Goal: Task Accomplishment & Management: Complete application form

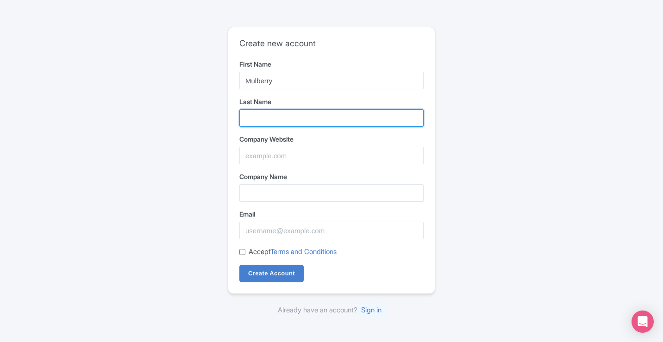
click at [276, 119] on input "Last Name" at bounding box center [331, 118] width 184 height 18
type input "Estate"
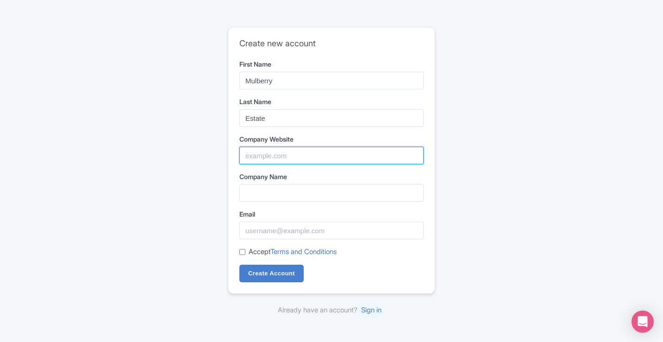
click at [305, 159] on input "Company Website" at bounding box center [331, 156] width 184 height 18
paste input "https://www.mulberryestate.com.au/"
type input "https://www.mulberryestate.com.au/"
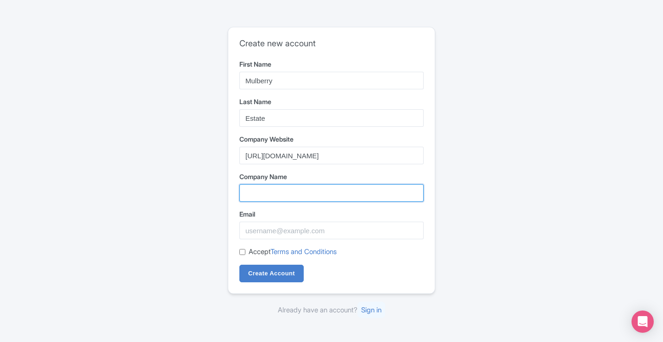
click at [297, 191] on input "Company Name" at bounding box center [331, 193] width 184 height 18
type input "Mulberry Estate"
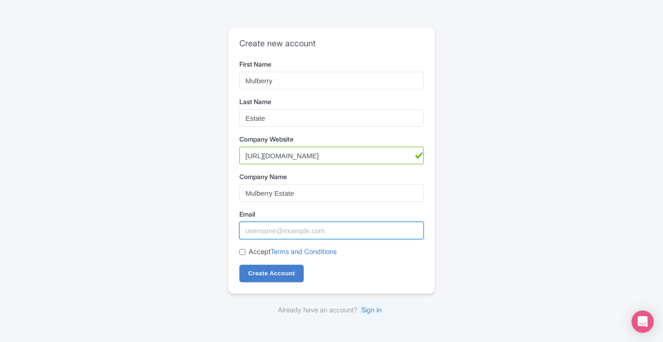
click at [275, 236] on input "Email" at bounding box center [331, 231] width 184 height 18
click at [276, 235] on input "Email" at bounding box center [331, 231] width 184 height 18
type input "[EMAIL_ADDRESS][DOMAIN_NAME]"
click at [244, 252] on input "Accept Terms and Conditions" at bounding box center [242, 252] width 6 height 6
checkbox input "true"
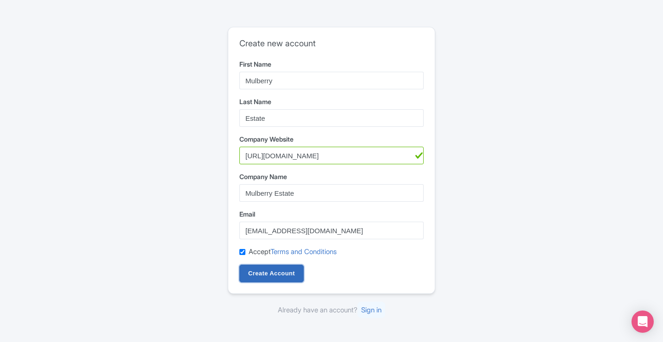
click at [284, 275] on input "Create Account" at bounding box center [271, 274] width 64 height 18
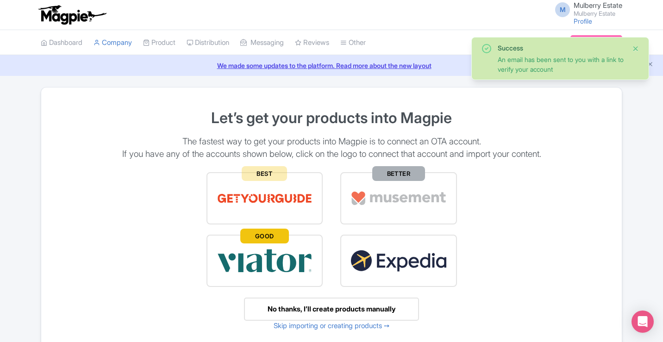
click at [636, 50] on button "Close" at bounding box center [635, 48] width 7 height 11
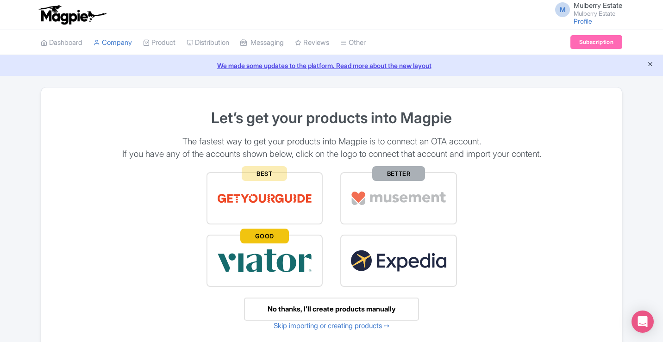
click at [651, 62] on icon "Close announcement" at bounding box center [650, 64] width 7 height 7
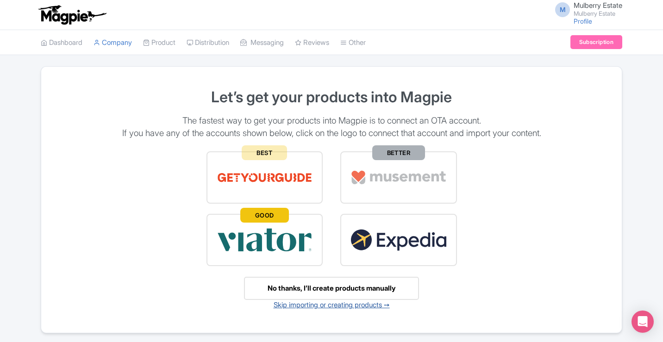
click at [356, 307] on link "Skip importing or creating products ➙" at bounding box center [332, 304] width 116 height 9
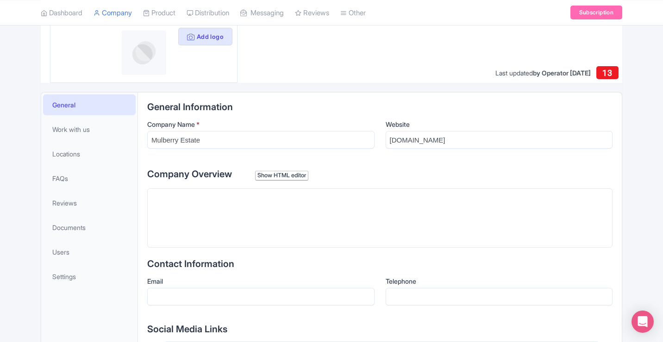
scroll to position [139, 0]
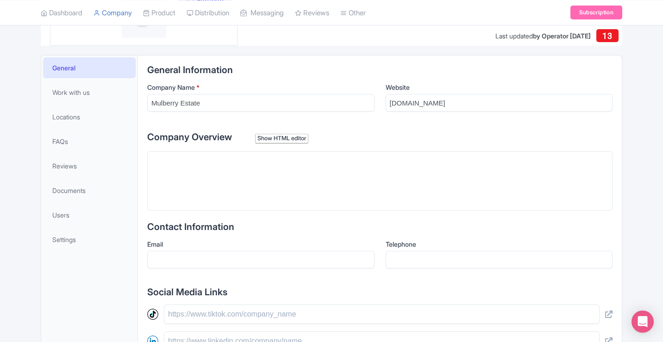
click at [301, 175] on trix-editor at bounding box center [379, 180] width 465 height 59
paste trix-editor "<div>For any event, consider this luxurious venue situated in the heart of the …"
type trix-editor "<div>For any event, consider this luxurious venue situated in the heart of the …"
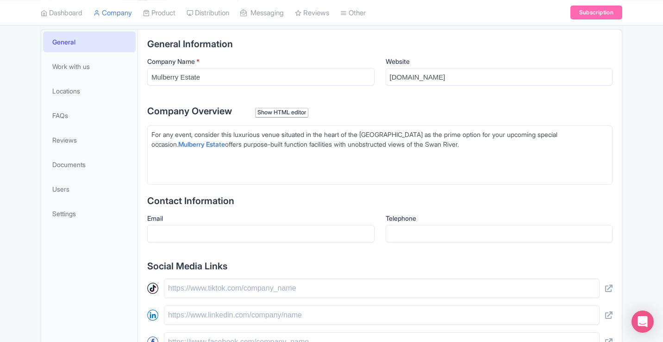
scroll to position [185, 0]
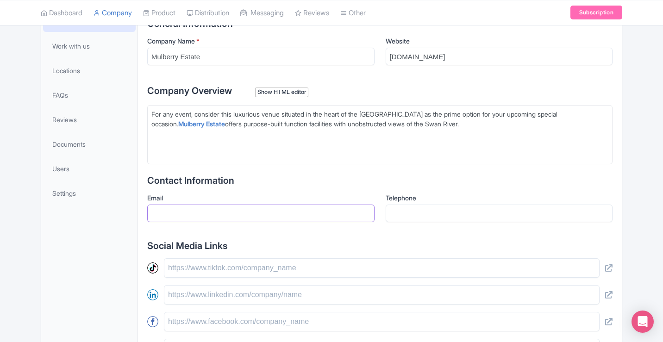
click at [198, 213] on input "Email" at bounding box center [260, 214] width 227 height 18
type input "[EMAIL_ADDRESS][DOMAIN_NAME]"
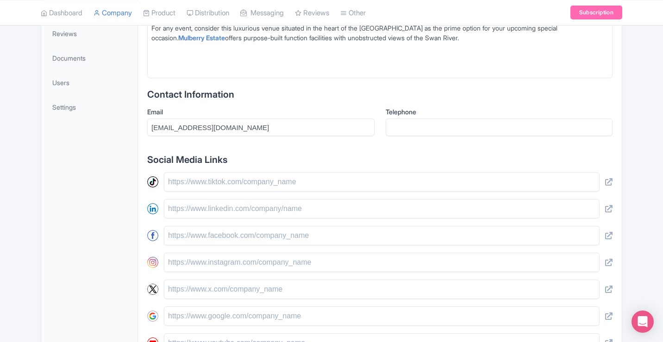
scroll to position [278, 0]
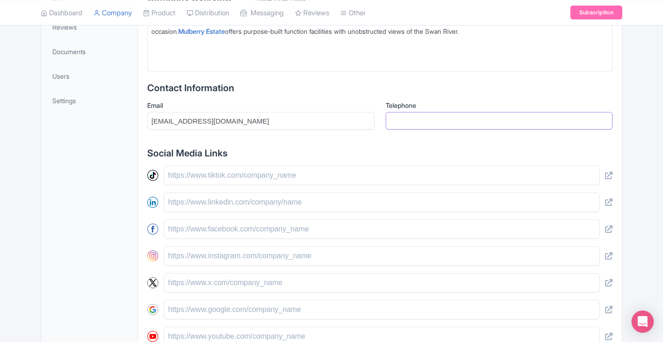
click at [432, 123] on input "Telephone" at bounding box center [499, 121] width 227 height 18
click at [468, 144] on div "General Information Company Name * Mulberry Estate Website mulberryestate.com.a…" at bounding box center [379, 159] width 465 height 466
click at [440, 124] on input "Telephone" at bounding box center [499, 121] width 227 height 18
click at [437, 121] on input "Telephone" at bounding box center [499, 121] width 227 height 18
click at [449, 122] on input "Telephone" at bounding box center [499, 121] width 227 height 18
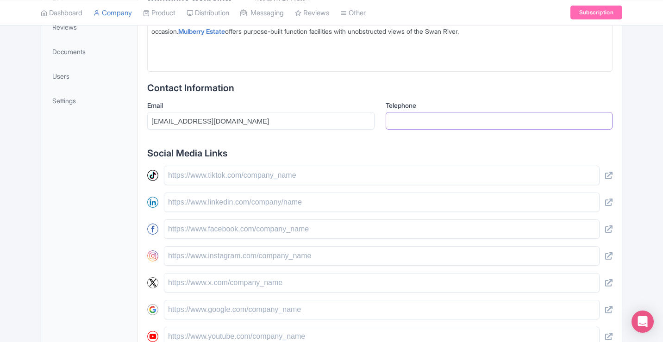
click at [449, 122] on input "Telephone" at bounding box center [499, 121] width 227 height 18
click at [404, 114] on input "Telephone" at bounding box center [499, 121] width 227 height 18
click at [400, 123] on input "Telephone" at bounding box center [499, 121] width 227 height 18
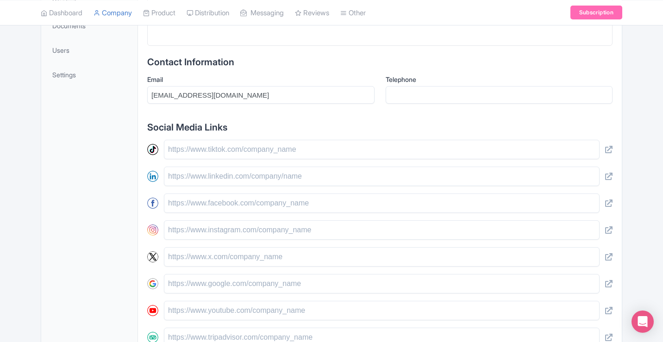
scroll to position [324, 0]
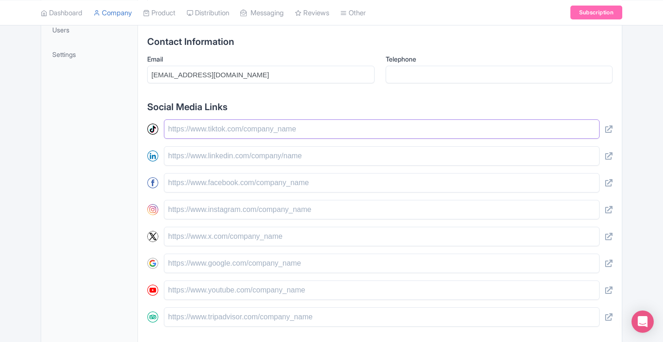
click at [219, 130] on input "text" at bounding box center [382, 128] width 436 height 19
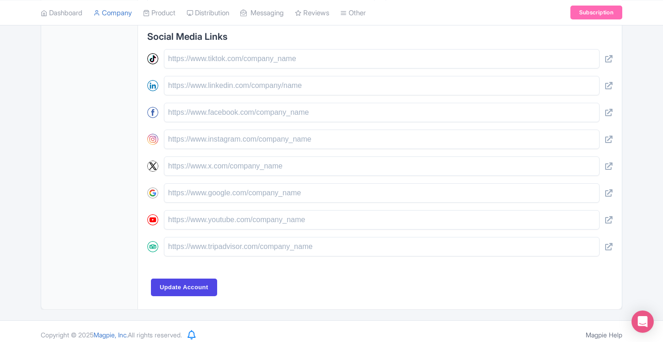
scroll to position [401, 0]
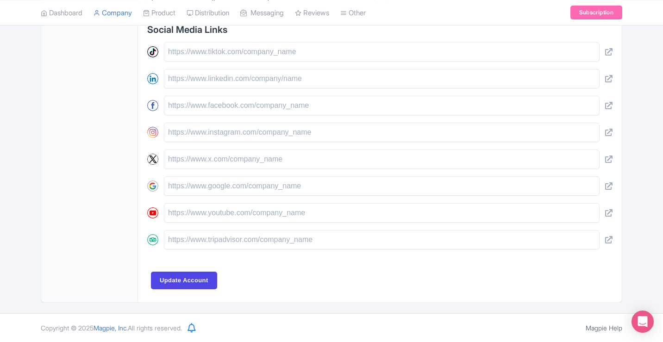
click at [204, 104] on input "text" at bounding box center [382, 105] width 436 height 19
click at [215, 106] on input "text" at bounding box center [382, 105] width 436 height 19
click at [189, 282] on input "Update Account" at bounding box center [184, 281] width 66 height 18
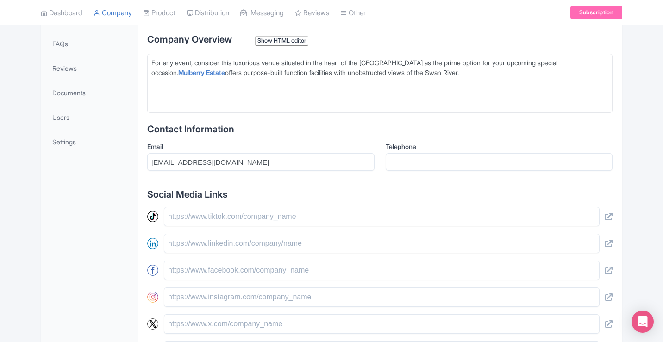
scroll to position [170, 0]
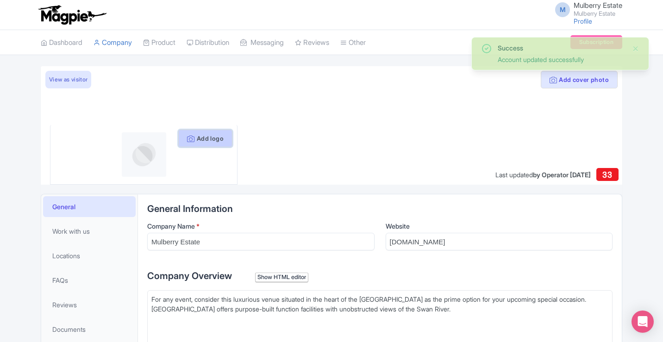
click at [211, 141] on button "Add logo" at bounding box center [205, 139] width 54 height 18
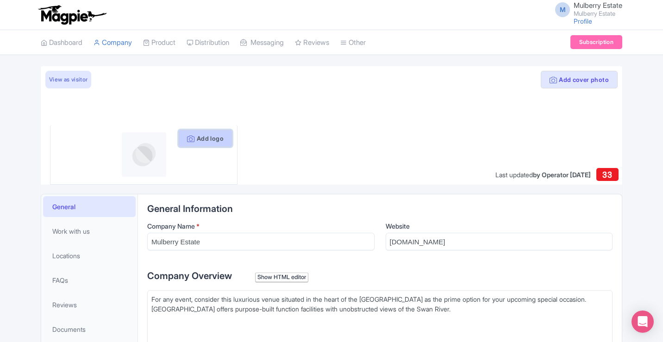
click at [215, 139] on button "Add logo" at bounding box center [205, 139] width 54 height 18
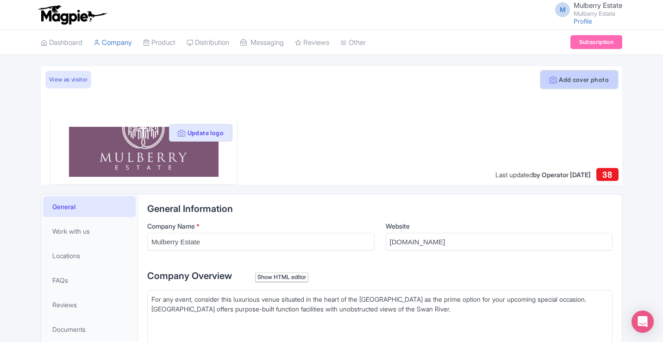
click at [571, 82] on button "Add cover photo" at bounding box center [579, 80] width 77 height 18
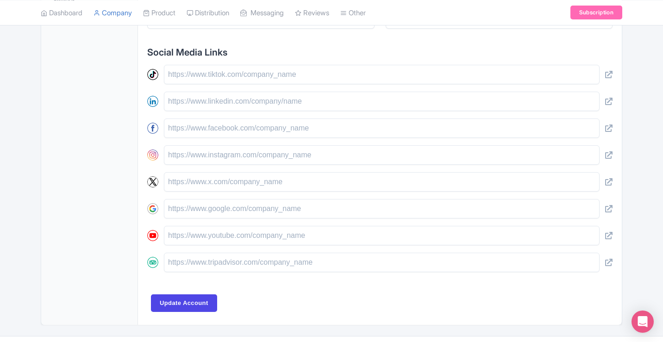
scroll to position [401, 0]
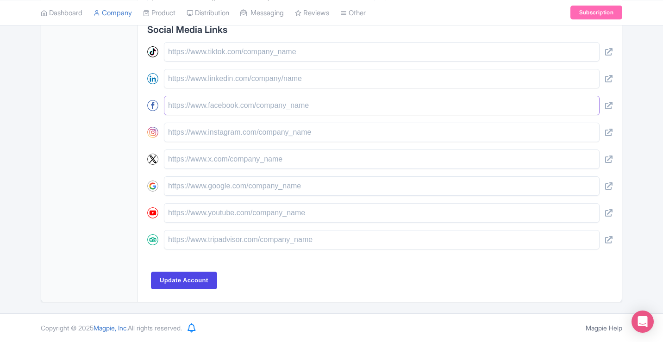
click at [398, 105] on input "text" at bounding box center [382, 105] width 436 height 19
type trix-editor "<div>For any event, consider this luxurious venue situated in the heart of the …"
click at [225, 108] on input "text" at bounding box center [382, 105] width 436 height 19
paste input "[URL][DOMAIN_NAME]"
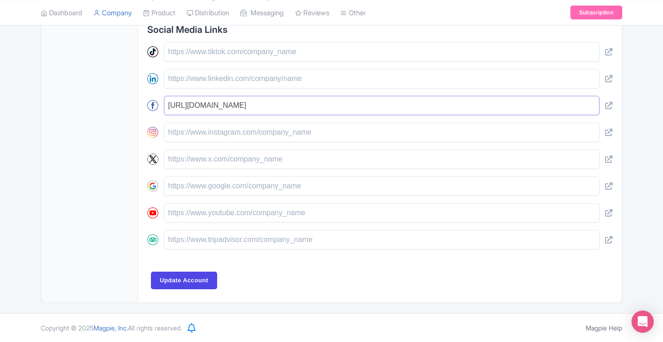
type input "[URL][DOMAIN_NAME]"
click at [220, 140] on input "text" at bounding box center [382, 132] width 436 height 19
paste input "https://www.instagram.com/mulberryestate/"
type input "https://www.instagram.com/mulberryestate/"
click at [195, 281] on input "Update Account" at bounding box center [184, 281] width 66 height 18
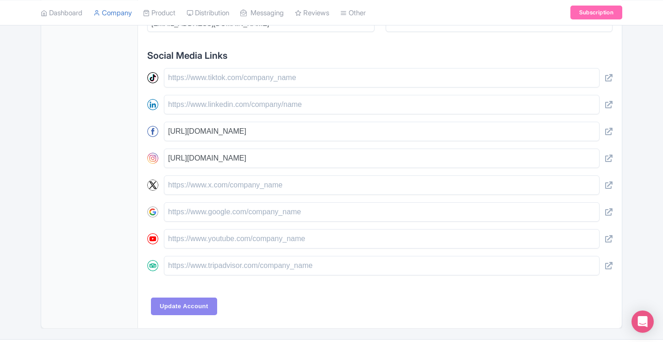
scroll to position [355, 0]
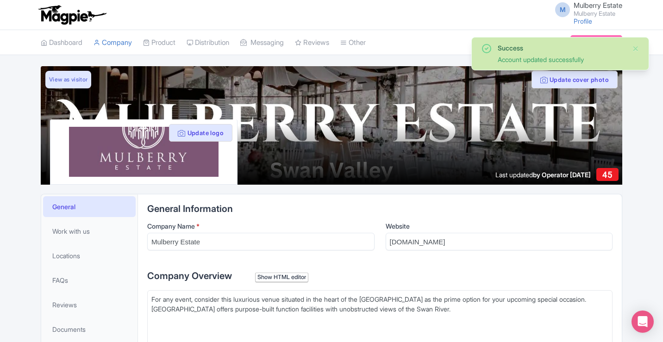
scroll to position [204, 0]
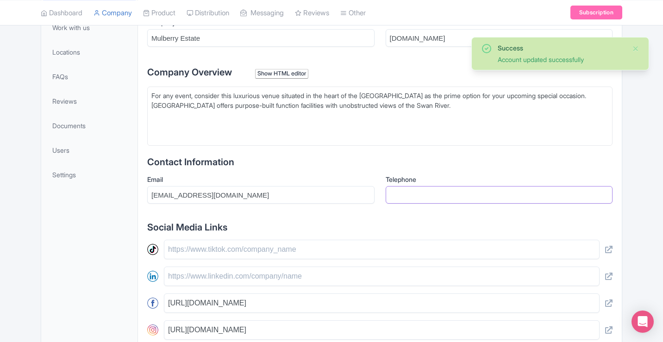
click at [418, 195] on input "Telephone" at bounding box center [499, 195] width 227 height 18
click at [387, 185] on div "Telephone" at bounding box center [499, 189] width 227 height 29
click at [408, 192] on input "Telephone" at bounding box center [499, 195] width 227 height 18
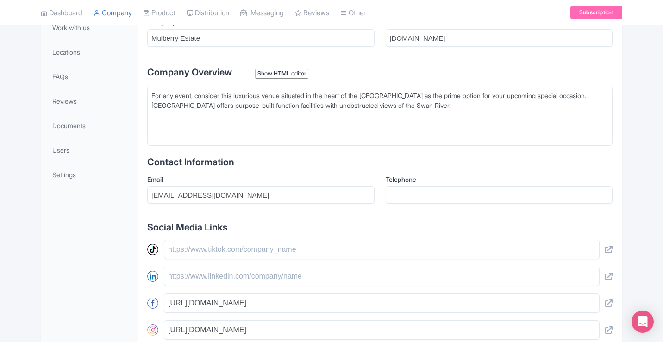
type trix-editor "<div>For any event, consider this luxurious venue situated in the heart of the …"
click at [417, 189] on input "Telephone" at bounding box center [499, 195] width 227 height 18
paste input "+61893790344"
type input "+61893790344"
click at [527, 153] on div "General Information Company Name * Mulberry Estate Website mulberryestate.com.a…" at bounding box center [379, 233] width 465 height 466
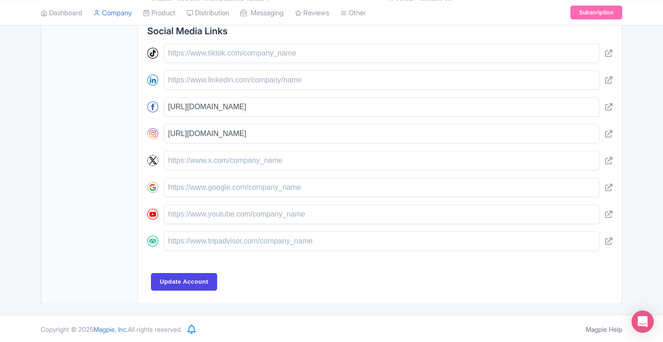
scroll to position [401, 0]
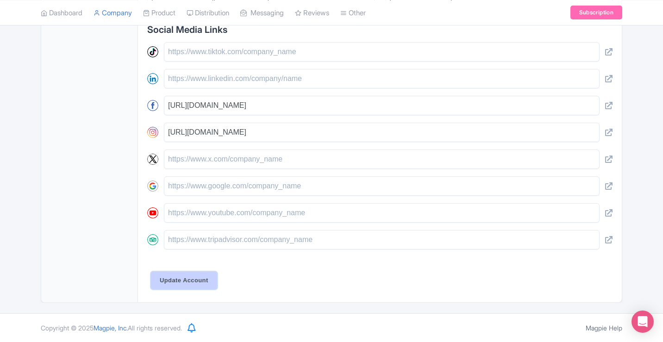
click at [199, 280] on input "Update Account" at bounding box center [184, 281] width 66 height 18
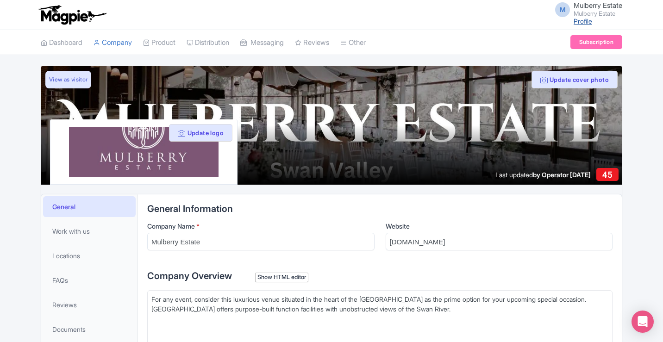
click at [580, 23] on link "Profile" at bounding box center [583, 21] width 19 height 8
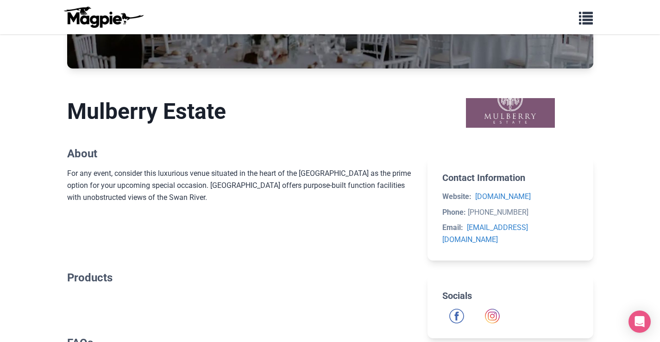
scroll to position [185, 0]
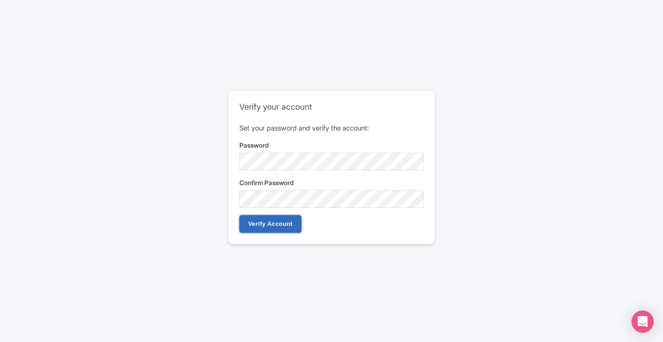
click at [275, 218] on input "Verify Account" at bounding box center [270, 224] width 62 height 18
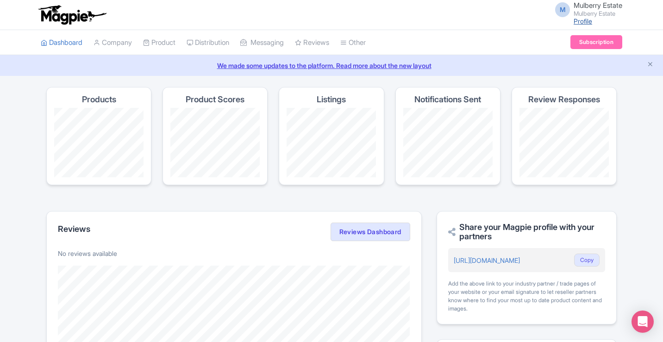
click at [582, 21] on link "Profile" at bounding box center [583, 21] width 19 height 8
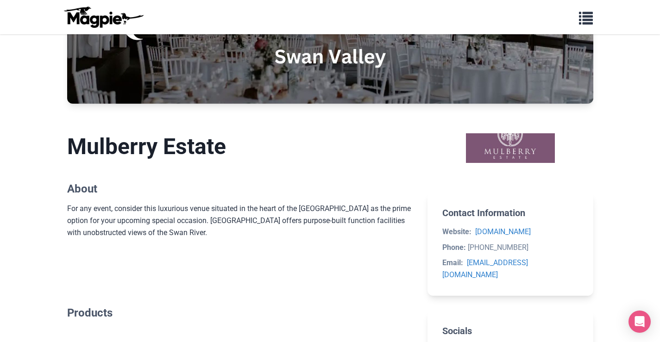
scroll to position [139, 0]
